Goal: Task Accomplishment & Management: Use online tool/utility

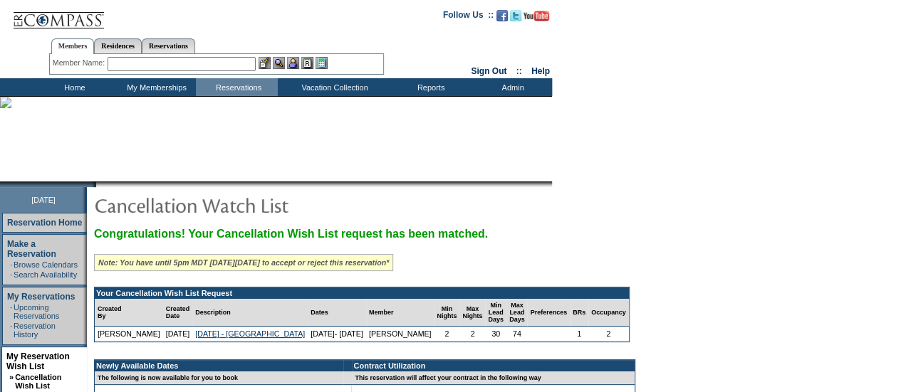
scroll to position [153, 0]
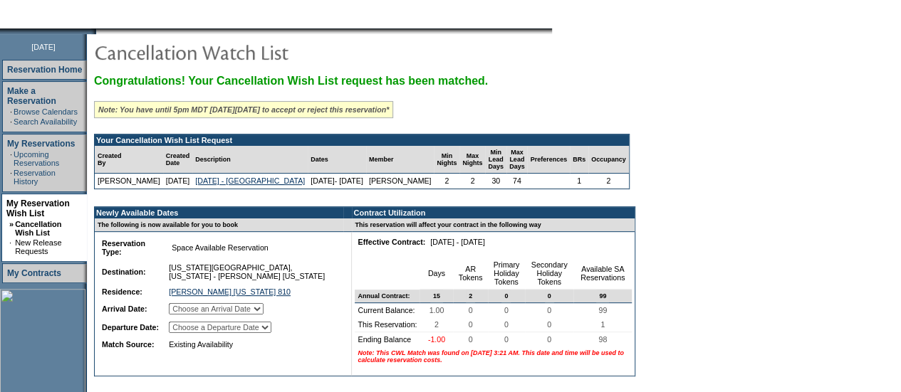
click at [263, 315] on select "Choose an Arrival Date Sunday, November 30, 2025 Monday, December 1, 2025" at bounding box center [216, 308] width 95 height 11
select select "11/30/2025"
click at [187, 315] on select "Choose an Arrival Date Sunday, November 30, 2025 Monday, December 1, 2025" at bounding box center [216, 308] width 95 height 11
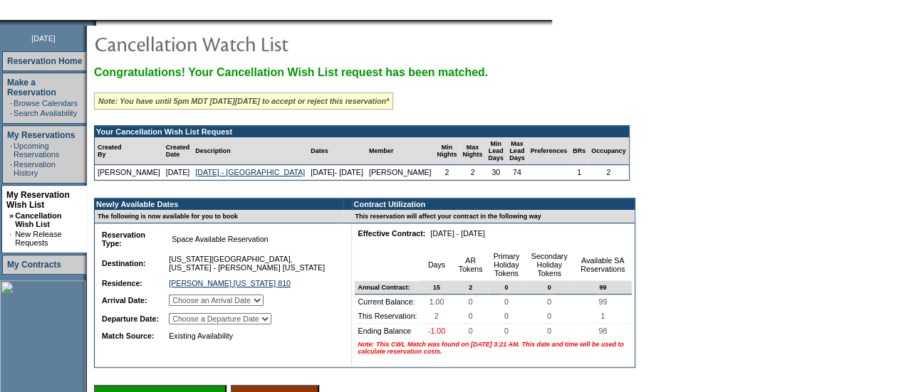
scroll to position [234, 0]
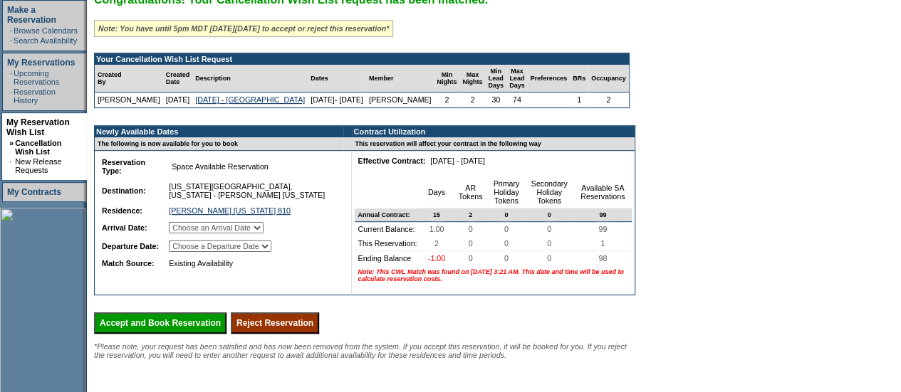
click at [280, 255] on td "Choose a Departure Date Monday, December 1, 2025 Tuesday, December 2, 2025" at bounding box center [252, 246] width 173 height 17
click at [271, 252] on select "Choose a Departure Date Monday, December 1, 2025 Tuesday, December 2, 2025" at bounding box center [220, 246] width 103 height 11
select select "12/02/2025"
click at [188, 252] on select "Choose a Departure Date Monday, December 1, 2025 Tuesday, December 2, 2025" at bounding box center [220, 246] width 103 height 11
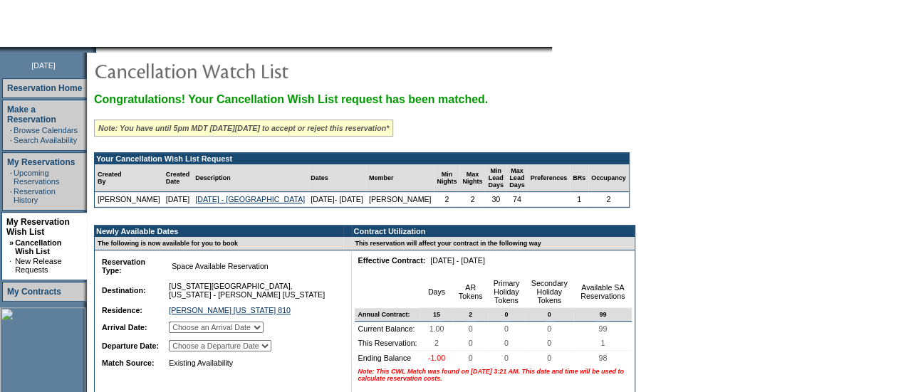
scroll to position [293, 0]
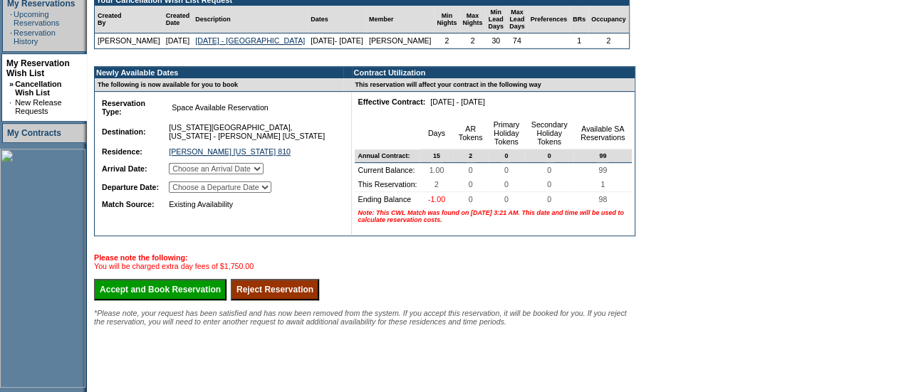
drag, startPoint x: 313, startPoint y: 335, endPoint x: 532, endPoint y: 89, distance: 329.8
click at [313, 300] on input "Reject Reservation" at bounding box center [275, 289] width 88 height 21
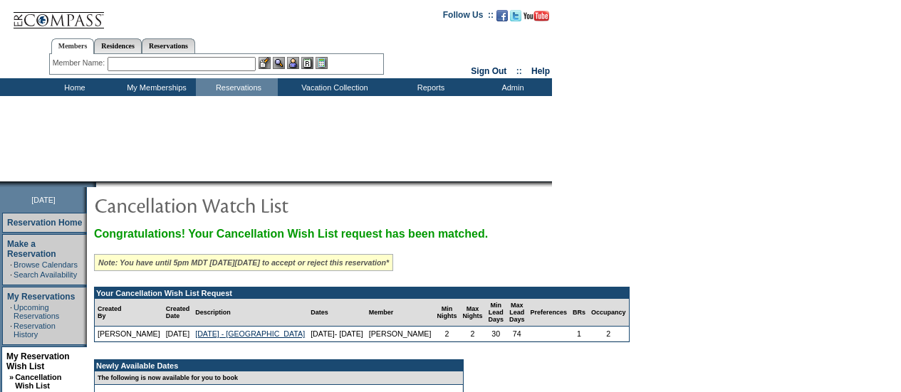
select select "[DATE]"
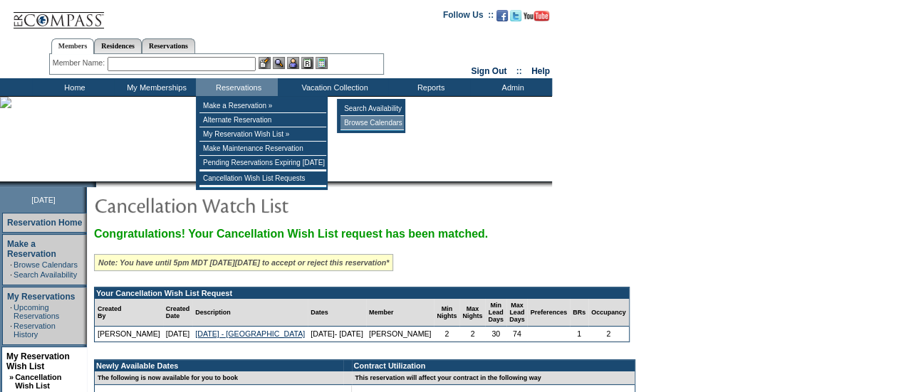
click at [355, 123] on td "Browse Calendars" at bounding box center [371, 123] width 63 height 14
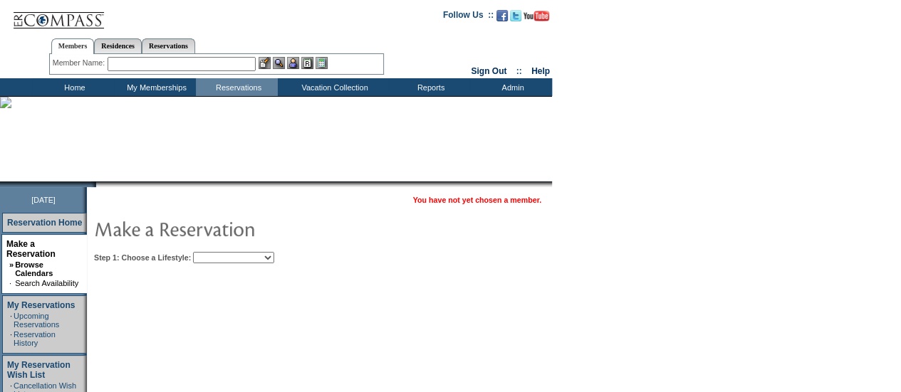
scroll to position [79, 0]
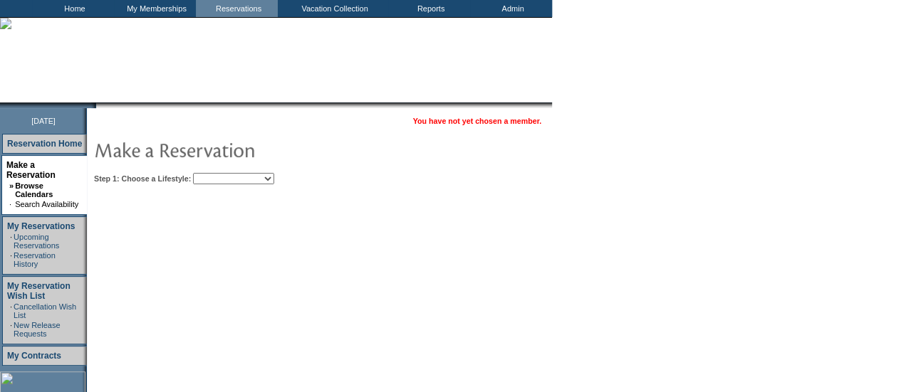
click at [266, 183] on table "You have not yet chosen a member. Step 1: Choose a Lifestyle: Beach Leisure Met…" at bounding box center [363, 148] width 552 height 80
click at [268, 177] on select "Beach Leisure Metropolitan Mountain OIAL for Adventure OIAL for Couples OIAL fo…" at bounding box center [233, 178] width 81 height 11
select select "Metropolitan"
click at [217, 173] on select "Beach Leisure Metropolitan Mountain OIAL for Adventure OIAL for Couples OIAL fo…" at bounding box center [233, 178] width 81 height 11
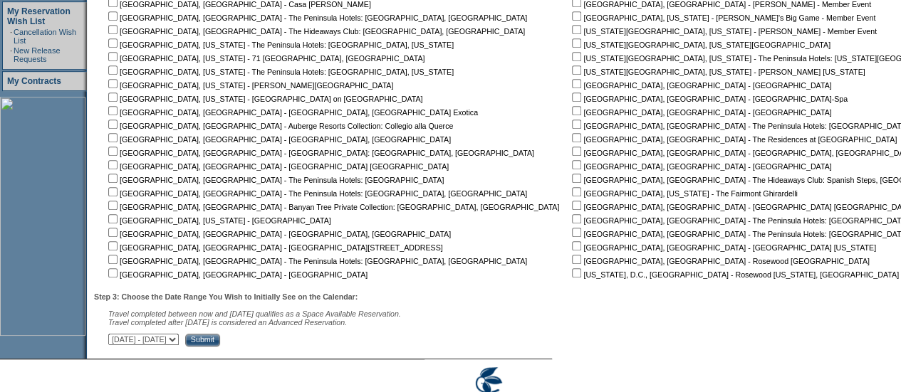
scroll to position [316, 0]
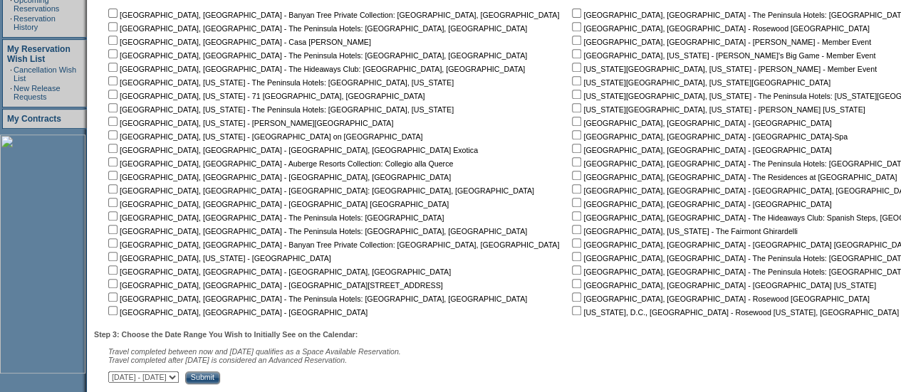
click at [572, 83] on input "checkbox" at bounding box center [576, 80] width 9 height 9
checkbox input "true"
click at [572, 112] on input "checkbox" at bounding box center [576, 107] width 9 height 9
checkbox input "true"
click at [220, 381] on input "Submit" at bounding box center [202, 378] width 35 height 13
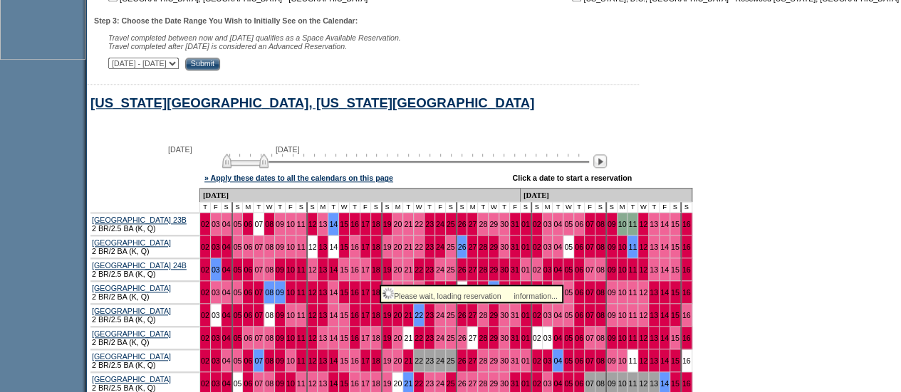
scroll to position [762, 0]
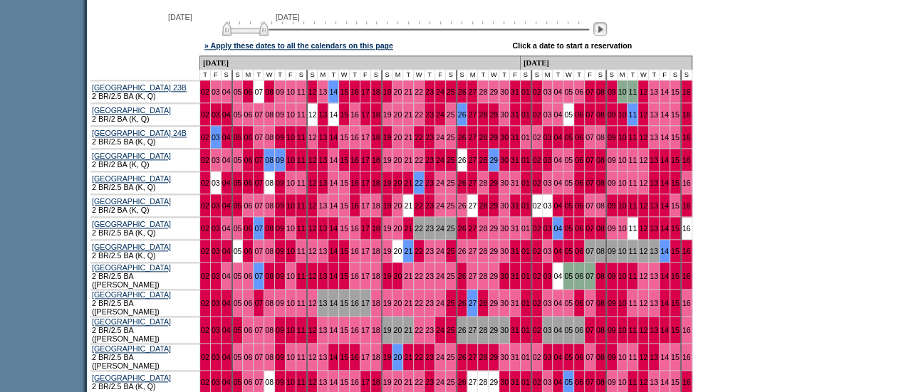
click at [607, 36] on img at bounding box center [600, 29] width 14 height 14
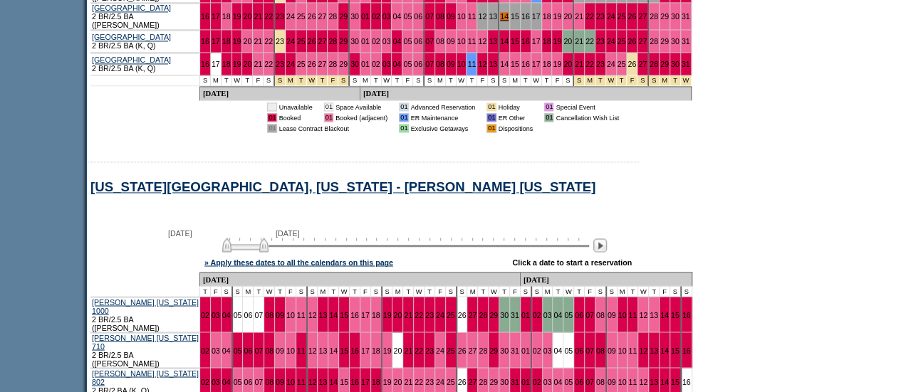
scroll to position [1283, 0]
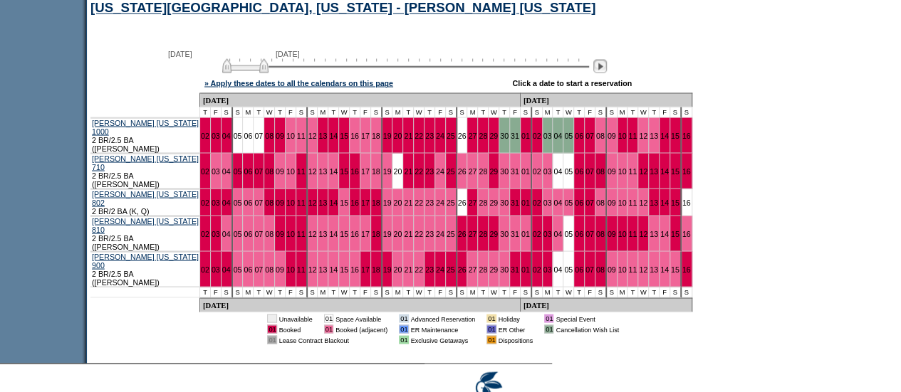
click at [603, 59] on img at bounding box center [600, 66] width 14 height 14
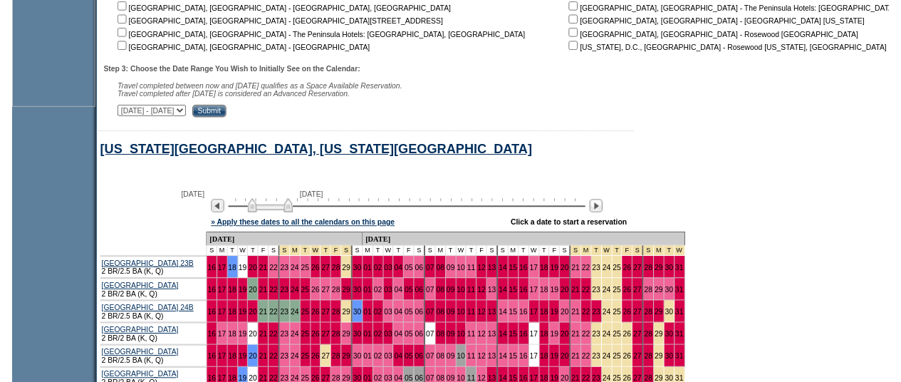
scroll to position [0, 0]
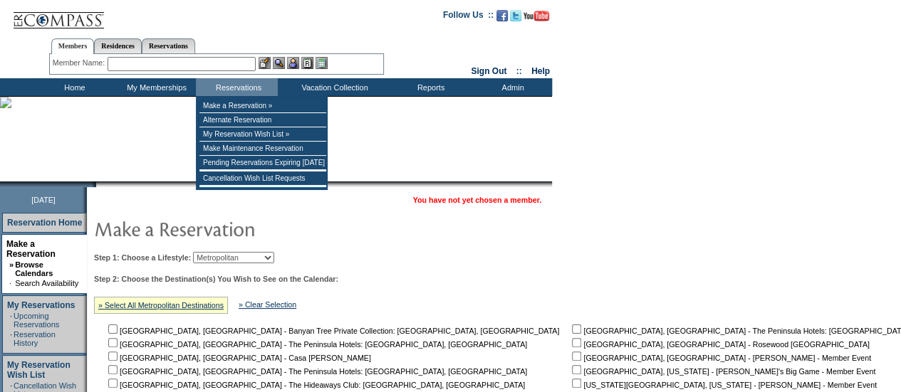
click at [174, 58] on input "text" at bounding box center [181, 64] width 148 height 14
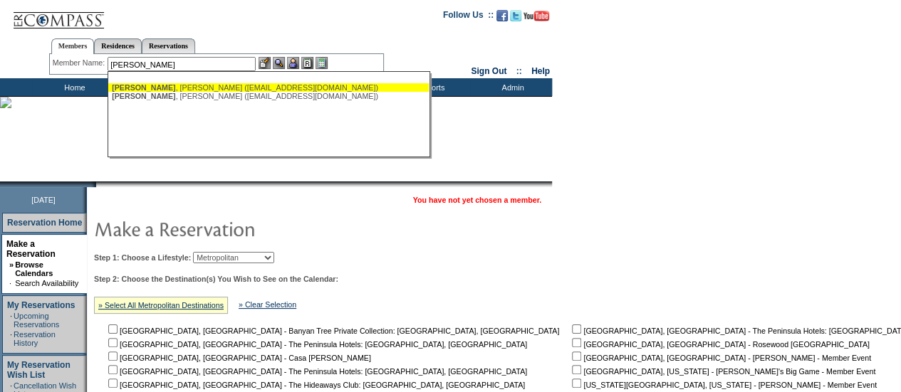
click at [156, 90] on div "Ahmad , Charmaine (chiramanek786@gmail.com)" at bounding box center [268, 87] width 313 height 9
type input "Ahmad, Charmaine (chiramanek786@gmail.com)"
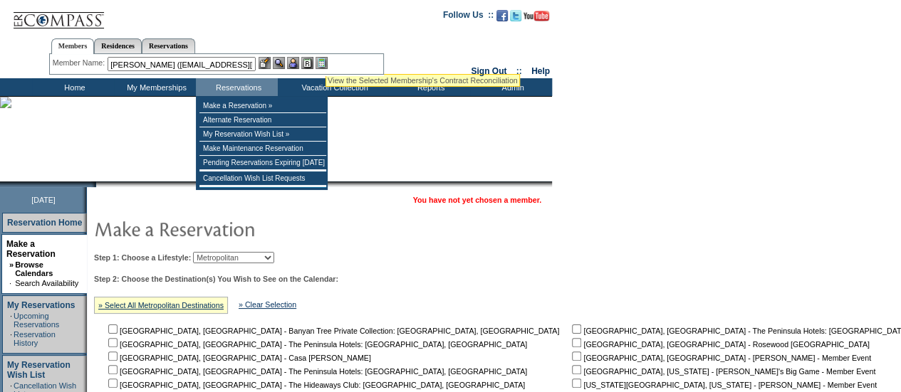
click at [293, 63] on img at bounding box center [293, 63] width 12 height 12
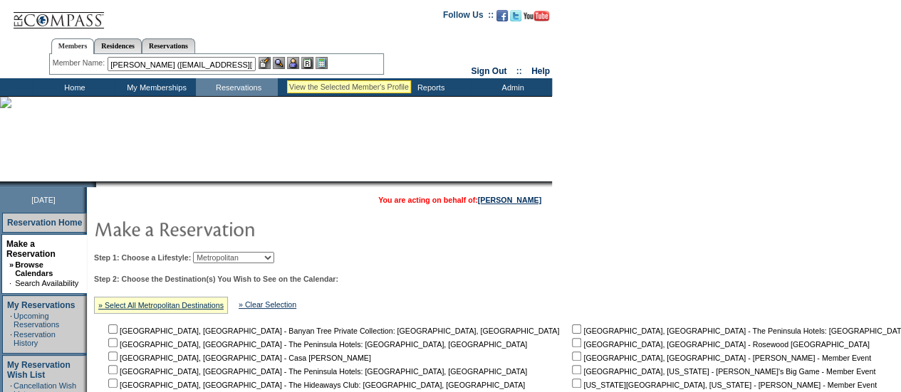
click at [285, 63] on img at bounding box center [279, 63] width 12 height 12
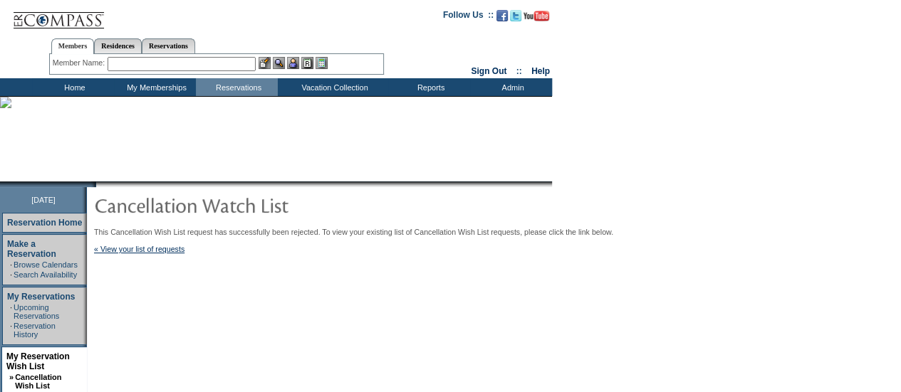
click at [149, 62] on input "text" at bounding box center [181, 64] width 148 height 14
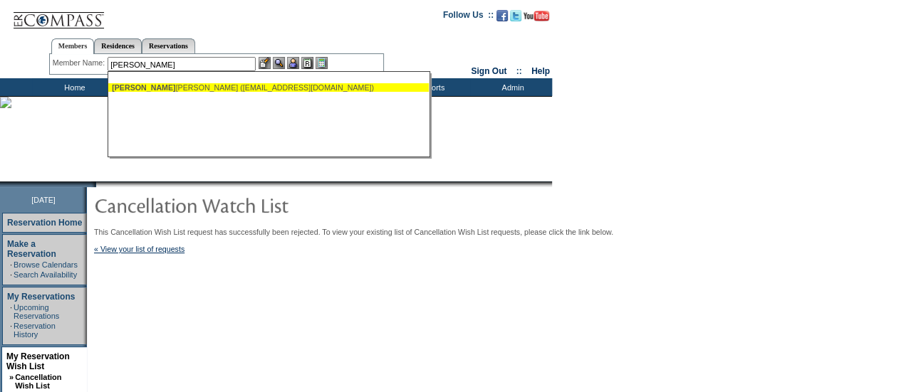
click at [161, 90] on span "Ruck, Mary" at bounding box center [143, 87] width 63 height 9
type input "Ruck, Mary Kay (mkruck1@gmail.com)"
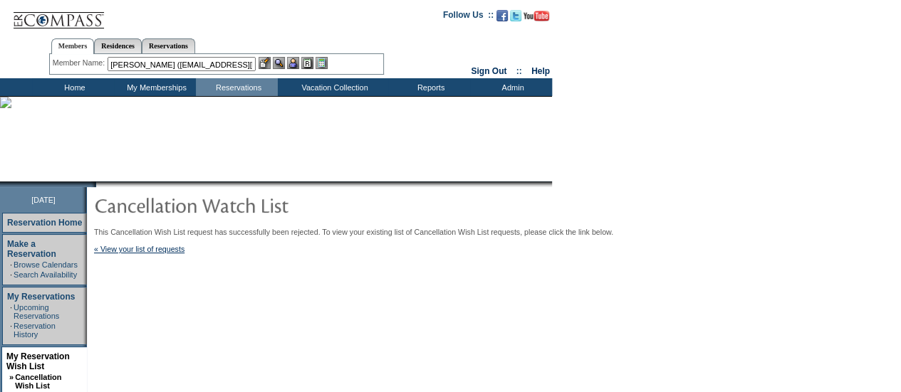
click at [293, 60] on img at bounding box center [293, 63] width 12 height 12
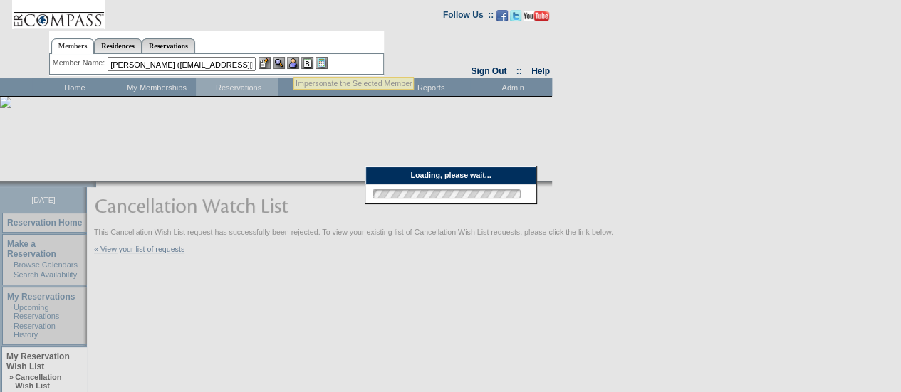
click at [285, 62] on img at bounding box center [279, 63] width 12 height 12
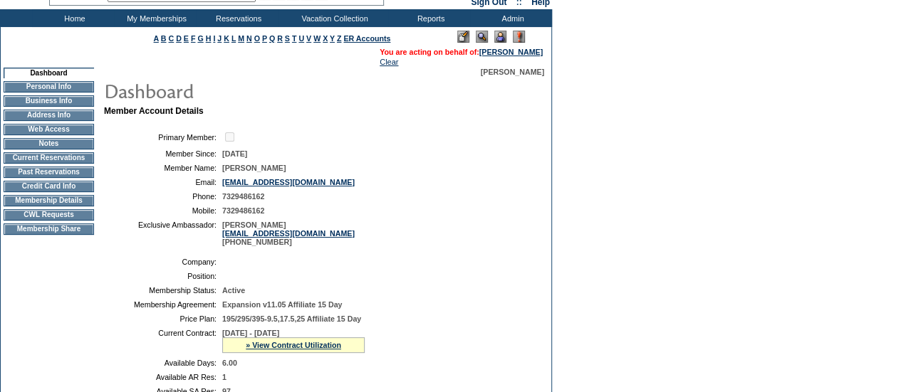
scroll to position [68, 0]
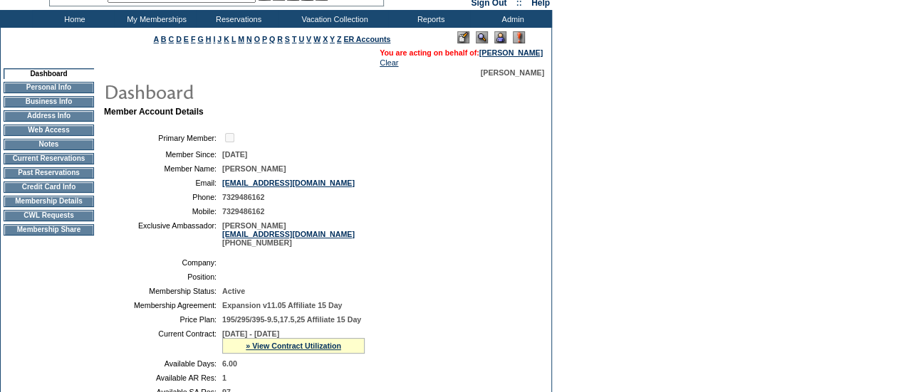
click at [57, 221] on td "CWL Requests" at bounding box center [49, 215] width 90 height 11
